Goal: Task Accomplishment & Management: Complete application form

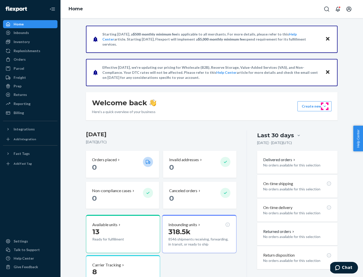
click at [325, 106] on button "Create new Create new inbound Create new order Create new product" at bounding box center [314, 106] width 34 height 10
click at [30, 33] on div "Inbounds" at bounding box center [30, 32] width 53 height 7
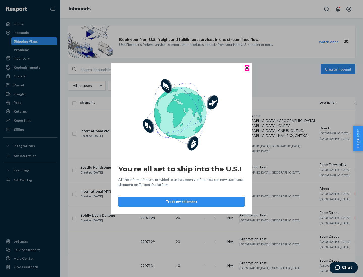
click at [247, 68] on icon "Close" at bounding box center [247, 68] width 2 height 2
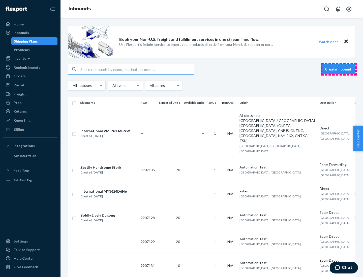
click at [339, 69] on button "Create inbound" at bounding box center [338, 69] width 35 height 10
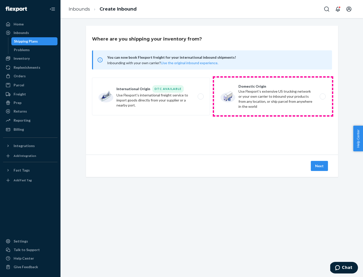
click at [273, 97] on label "Domestic Origin Use Flexport’s extensive US trucking network or your own carrie…" at bounding box center [273, 97] width 118 height 38
click at [322, 97] on input "Domestic Origin Use Flexport’s extensive US trucking network or your own carrie…" at bounding box center [323, 96] width 3 height 3
radio input "true"
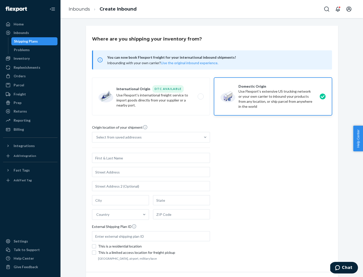
click at [146, 137] on div "Select from saved addresses" at bounding box center [146, 137] width 108 height 10
click at [97, 137] on input "Select from saved addresses" at bounding box center [96, 137] width 1 height 5
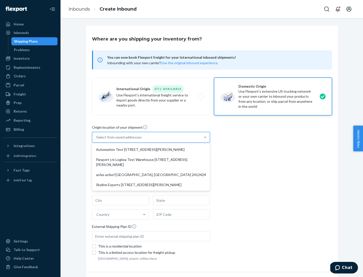
scroll to position [2, 0]
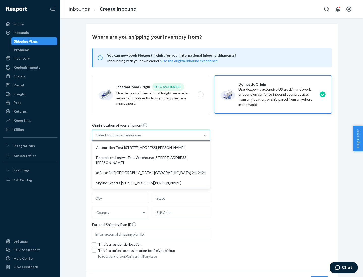
click at [151, 148] on div "Automation Test [STREET_ADDRESS][PERSON_NAME]" at bounding box center [151, 148] width 116 height 10
click at [97, 138] on input "option Automation Test [STREET_ADDRESS][PERSON_NAME] focused, 1 of 4. 4 results…" at bounding box center [96, 135] width 1 height 5
type input "Automation Test"
type input "9th Floor"
type input "[GEOGRAPHIC_DATA]"
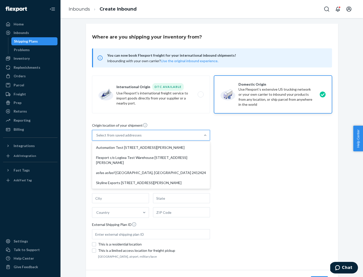
type input "CA"
type input "94104"
type input "[STREET_ADDRESS][PERSON_NAME]"
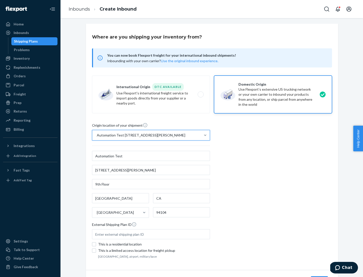
scroll to position [29, 0]
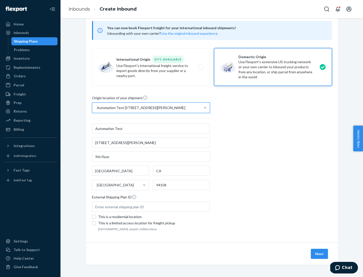
click at [320, 254] on button "Next" at bounding box center [319, 254] width 17 height 10
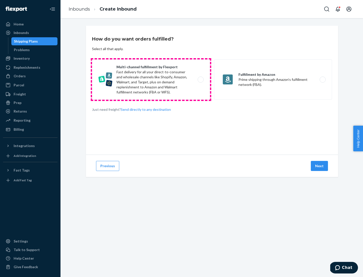
click at [151, 80] on label "Multi-channel fulfillment by Flexport Fast delivery for all your direct-to-cons…" at bounding box center [151, 79] width 118 height 40
click at [200, 80] on input "Multi-channel fulfillment by Flexport Fast delivery for all your direct-to-cons…" at bounding box center [201, 79] width 3 height 3
radio input "true"
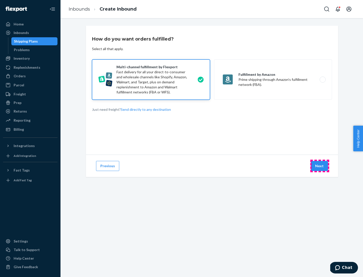
click at [320, 166] on button "Next" at bounding box center [319, 166] width 17 height 10
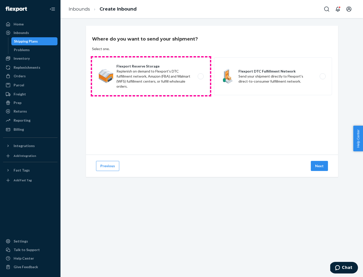
click at [151, 76] on label "Flexport Reserve Storage Replenish on demand to Flexport's DTC fulfillment netw…" at bounding box center [151, 76] width 118 height 38
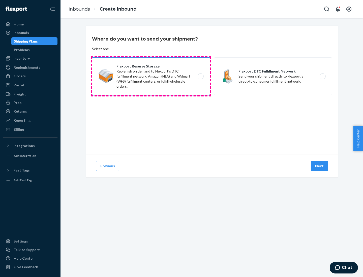
click at [200, 76] on input "Flexport Reserve Storage Replenish on demand to Flexport's DTC fulfillment netw…" at bounding box center [201, 76] width 3 height 3
radio input "true"
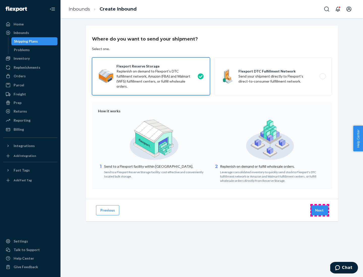
click at [320, 210] on button "Next" at bounding box center [319, 210] width 17 height 10
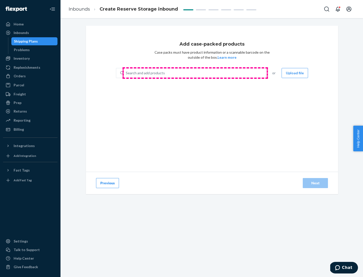
click at [195, 73] on div "Search and add products" at bounding box center [195, 73] width 142 height 9
click at [126, 73] on input "Search and add products" at bounding box center [126, 73] width 1 height 5
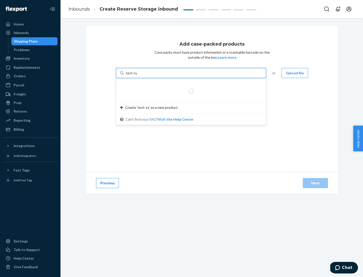
type input "test-syn"
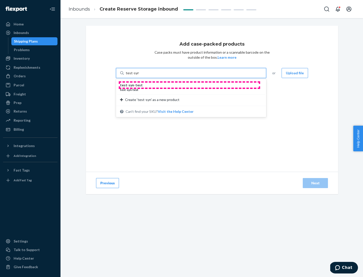
click at [189, 85] on div "test - syn - test" at bounding box center [189, 85] width 138 height 5
click at [139, 76] on input "test-syn" at bounding box center [132, 73] width 13 height 5
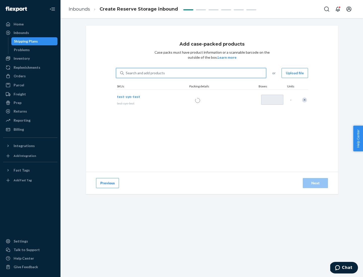
type input "1"
click at [315, 183] on div "Next" at bounding box center [315, 183] width 17 height 5
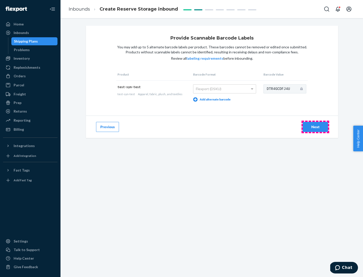
click at [315, 127] on div "Next" at bounding box center [315, 127] width 17 height 5
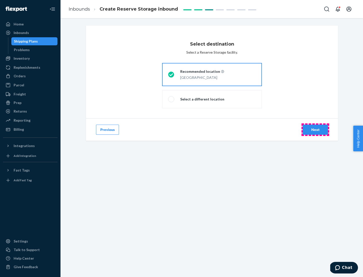
click at [315, 130] on div "Next" at bounding box center [315, 129] width 17 height 5
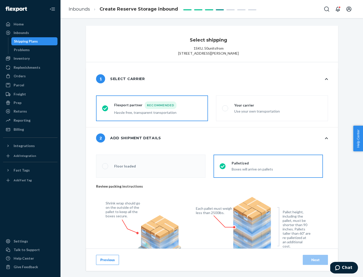
radio input "false"
type input "1"
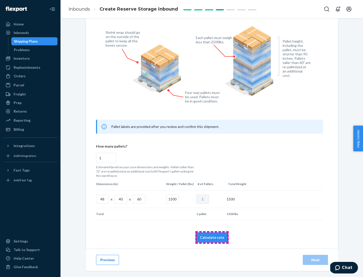
click at [212, 237] on button "Calculate rate" at bounding box center [212, 238] width 33 height 10
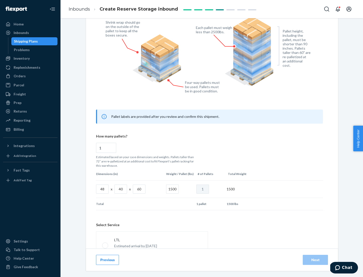
radio input "false"
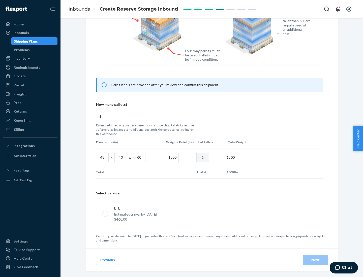
click at [152, 214] on p "Estimated arrival by [DATE]" at bounding box center [135, 214] width 43 height 5
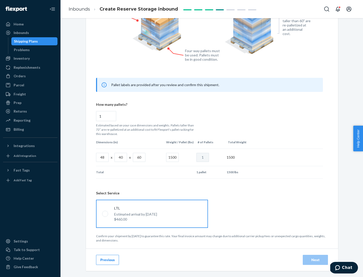
click at [105, 214] on input "LTL Estimated arrival by [DATE] $460.00" at bounding box center [103, 213] width 3 height 3
radio input "true"
radio input "false"
click at [315, 260] on div "Next" at bounding box center [315, 260] width 17 height 5
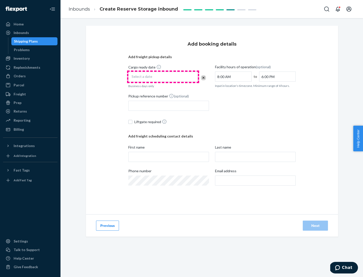
click at [163, 77] on div "Select a date" at bounding box center [163, 77] width 70 height 10
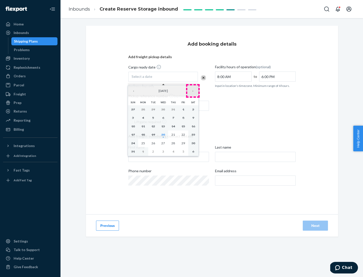
click at [193, 91] on button "›" at bounding box center [192, 90] width 11 height 11
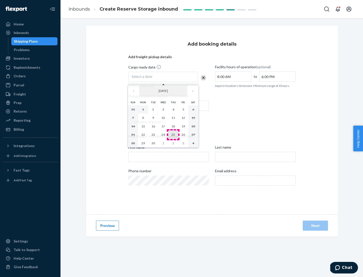
click at [173, 135] on abbr "25" at bounding box center [173, 135] width 4 height 4
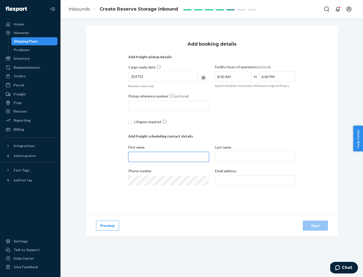
click at [169, 157] on input "First name" at bounding box center [168, 157] width 81 height 10
type input "[PERSON_NAME]"
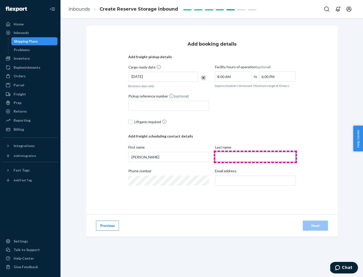
click at [255, 157] on input "Last name" at bounding box center [255, 157] width 81 height 10
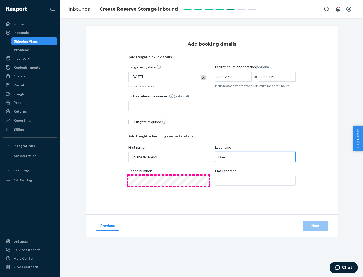
type input "Doe"
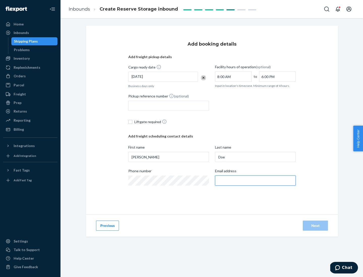
click at [255, 181] on input "Email address" at bounding box center [255, 181] width 81 height 10
type input "[EMAIL_ADDRESS][DOMAIN_NAME]"
click at [315, 226] on div "Next" at bounding box center [315, 225] width 17 height 5
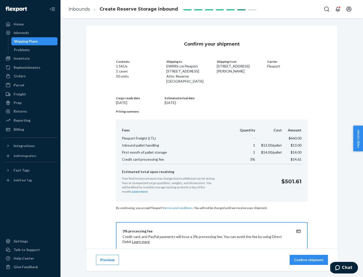
scroll to position [73, 0]
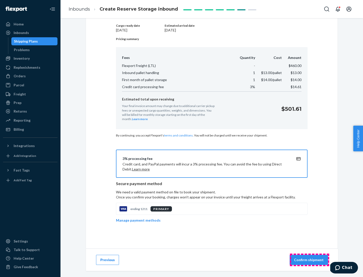
click at [309, 260] on p "Confirm shipment" at bounding box center [309, 260] width 30 height 5
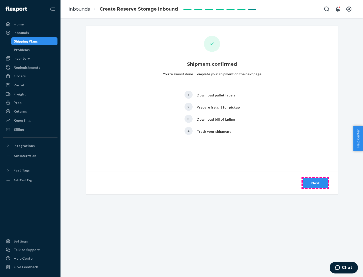
click at [315, 183] on div "Next" at bounding box center [315, 183] width 17 height 5
